Goal: Find specific page/section: Find specific page/section

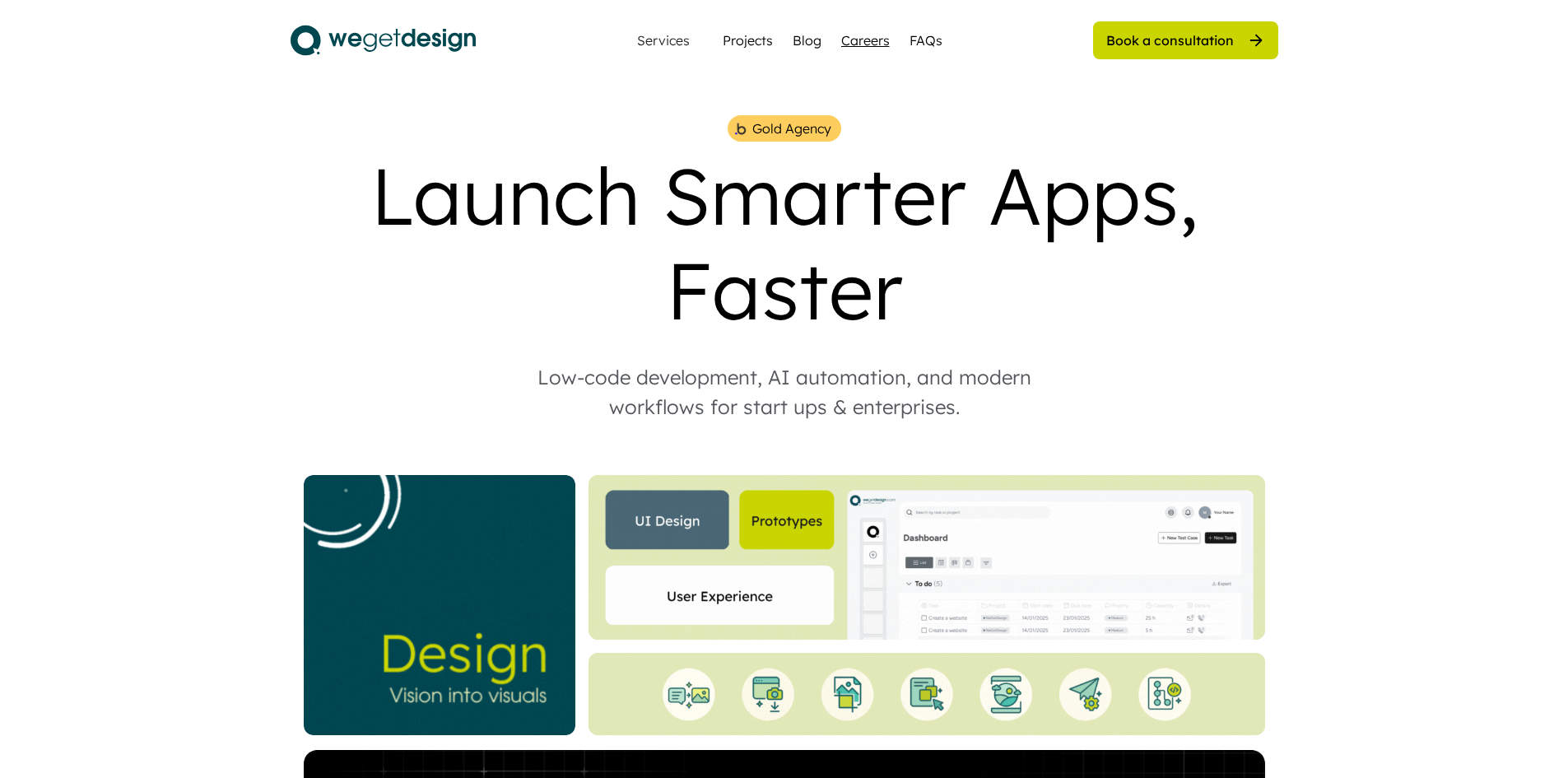
click at [864, 43] on div "Careers" at bounding box center [865, 40] width 49 height 20
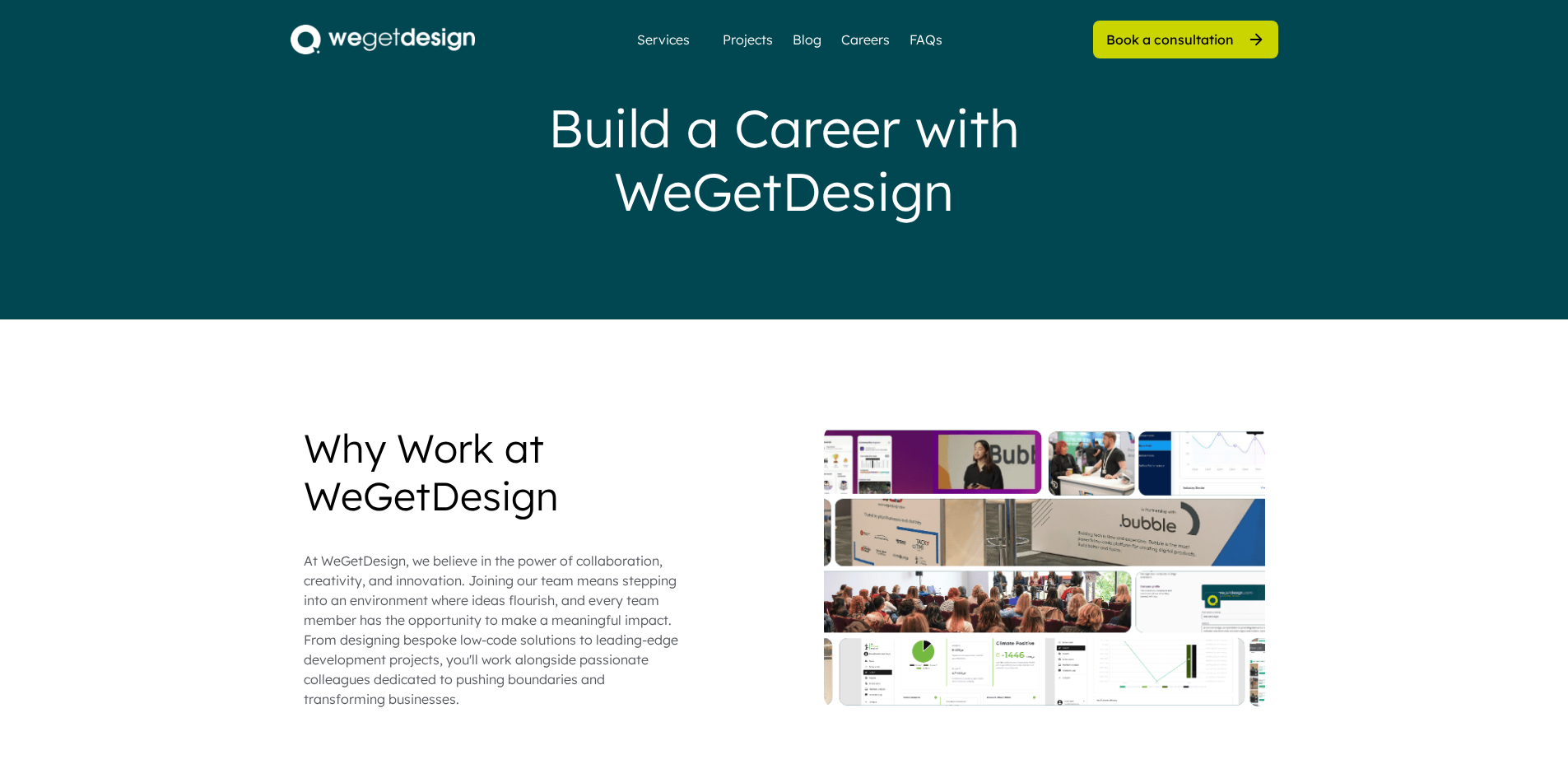
click at [893, 38] on div "Services Projects Blog Careers FAQs" at bounding box center [784, 39] width 337 height 33
click at [816, 38] on div "Blog" at bounding box center [807, 39] width 28 height 20
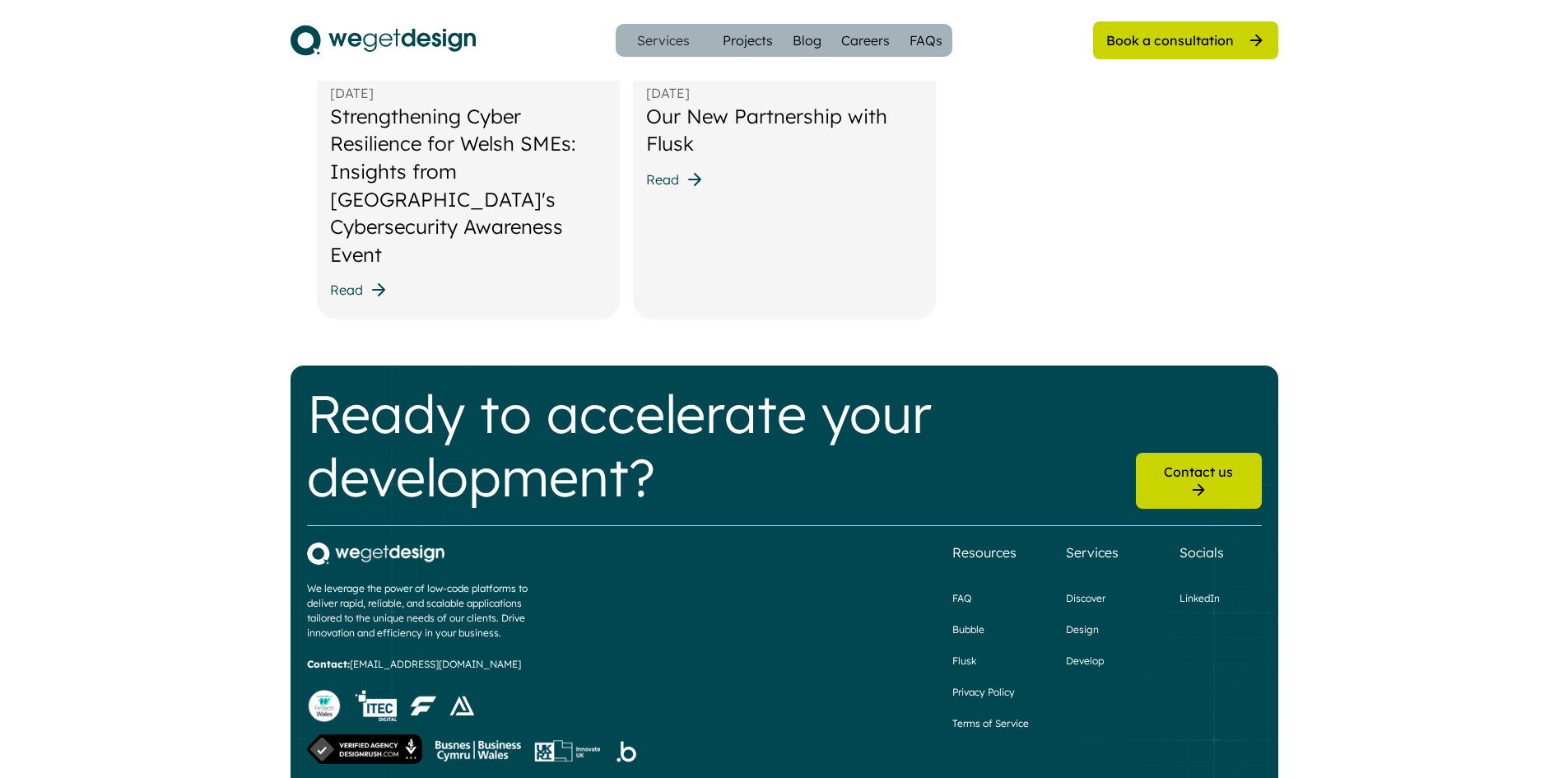
scroll to position [2157, 0]
